Goal: Check status: Check status

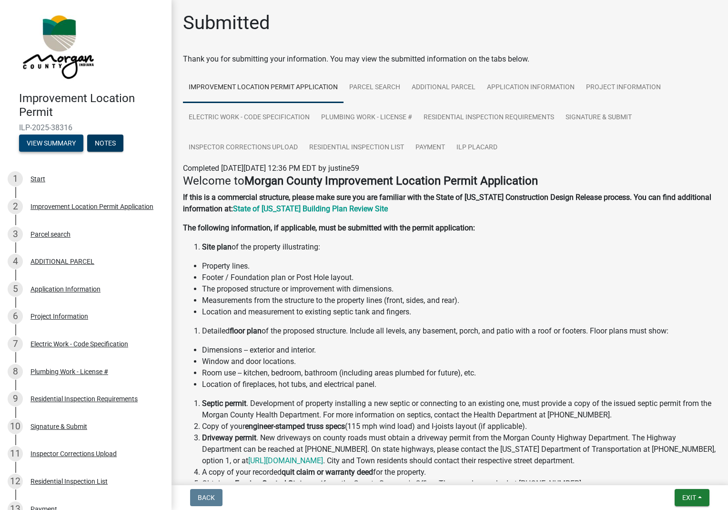
click at [62, 145] on button "View Summary" at bounding box center [51, 142] width 64 height 17
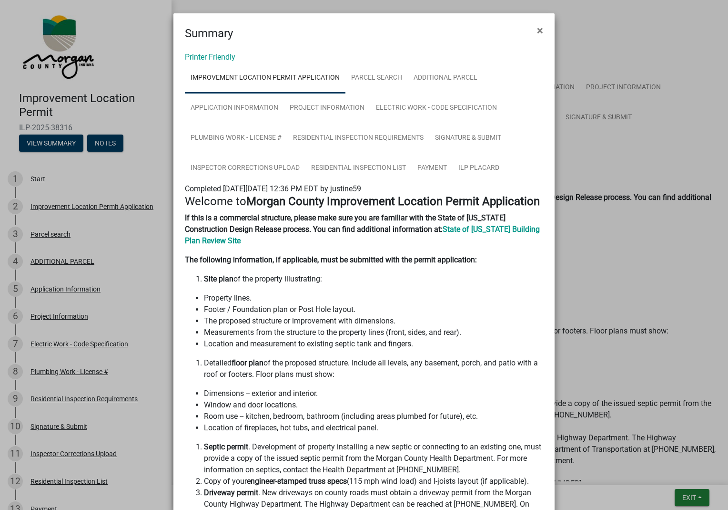
scroll to position [283, 0]
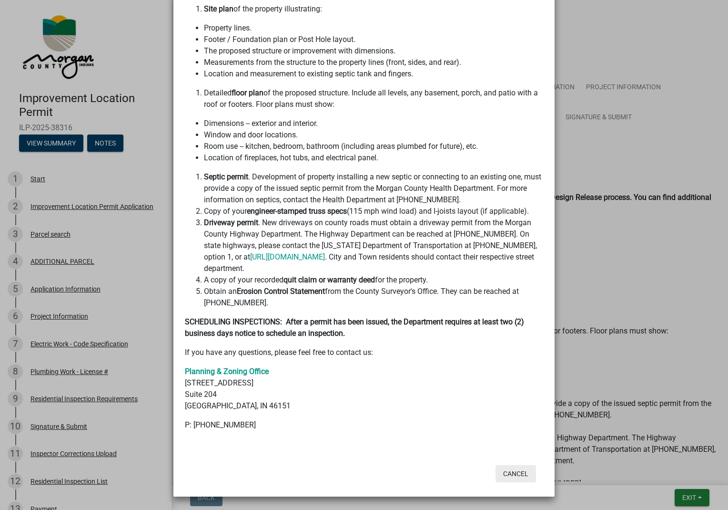
click at [510, 474] on button "Cancel" at bounding box center [516, 473] width 41 height 17
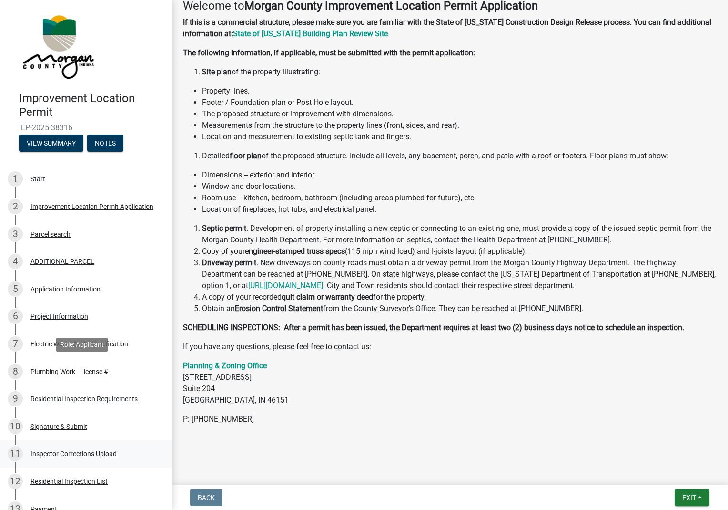
scroll to position [155, 0]
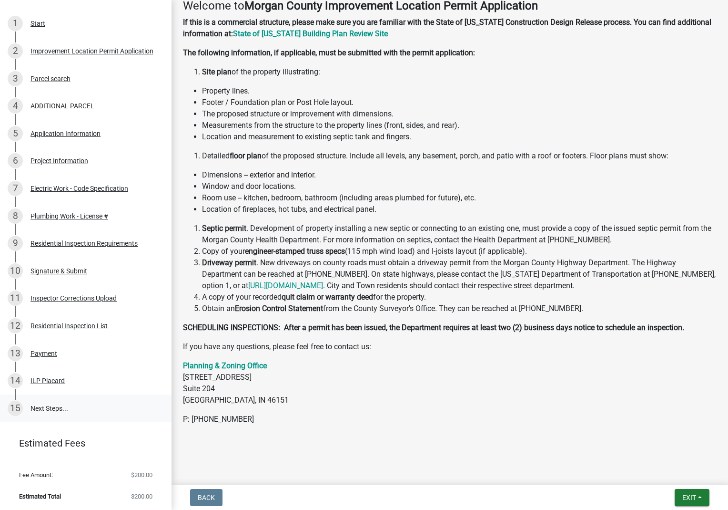
click at [50, 409] on link "15 Next Steps..." at bounding box center [86, 408] width 172 height 28
click at [49, 408] on link "15 Next Steps..." at bounding box center [86, 408] width 172 height 28
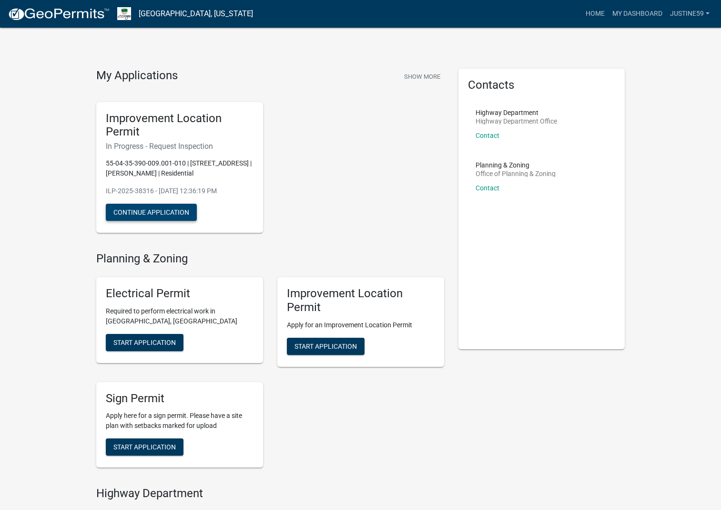
click at [156, 211] on button "Continue Application" at bounding box center [151, 212] width 91 height 17
click at [654, 13] on link "My Dashboard" at bounding box center [638, 14] width 58 height 18
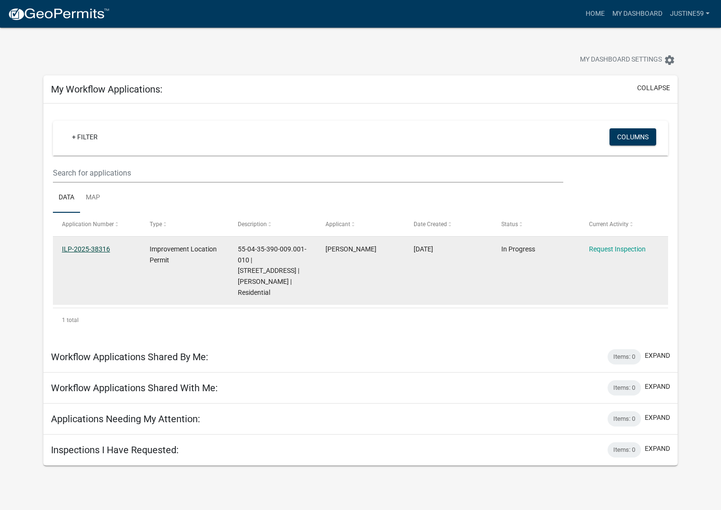
click at [72, 247] on link "ILP-2025-38316" at bounding box center [86, 249] width 48 height 8
